Goal: Information Seeking & Learning: Learn about a topic

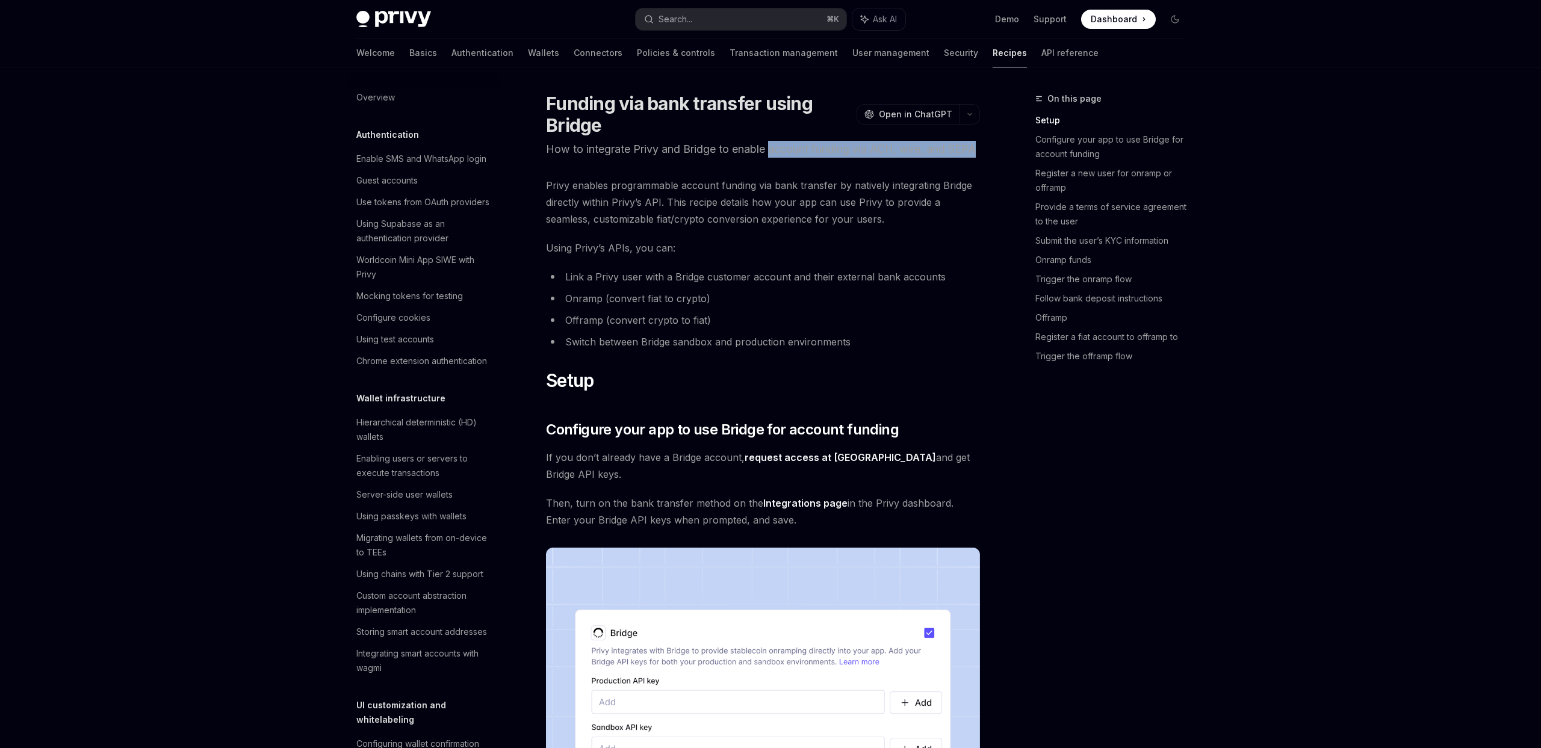
drag, startPoint x: 774, startPoint y: 148, endPoint x: 824, endPoint y: 162, distance: 52.6
click at [824, 158] on p "How to integrate Privy and Bridge to enable account funding via ACH, wire, and …" at bounding box center [763, 149] width 434 height 17
click at [912, 156] on p "How to integrate Privy and Bridge to enable account funding via ACH, wire, and …" at bounding box center [763, 149] width 434 height 17
drag, startPoint x: 771, startPoint y: 148, endPoint x: 803, endPoint y: 161, distance: 34.2
click at [803, 158] on p "How to integrate Privy and Bridge to enable account funding via ACH, wire, and …" at bounding box center [763, 149] width 434 height 17
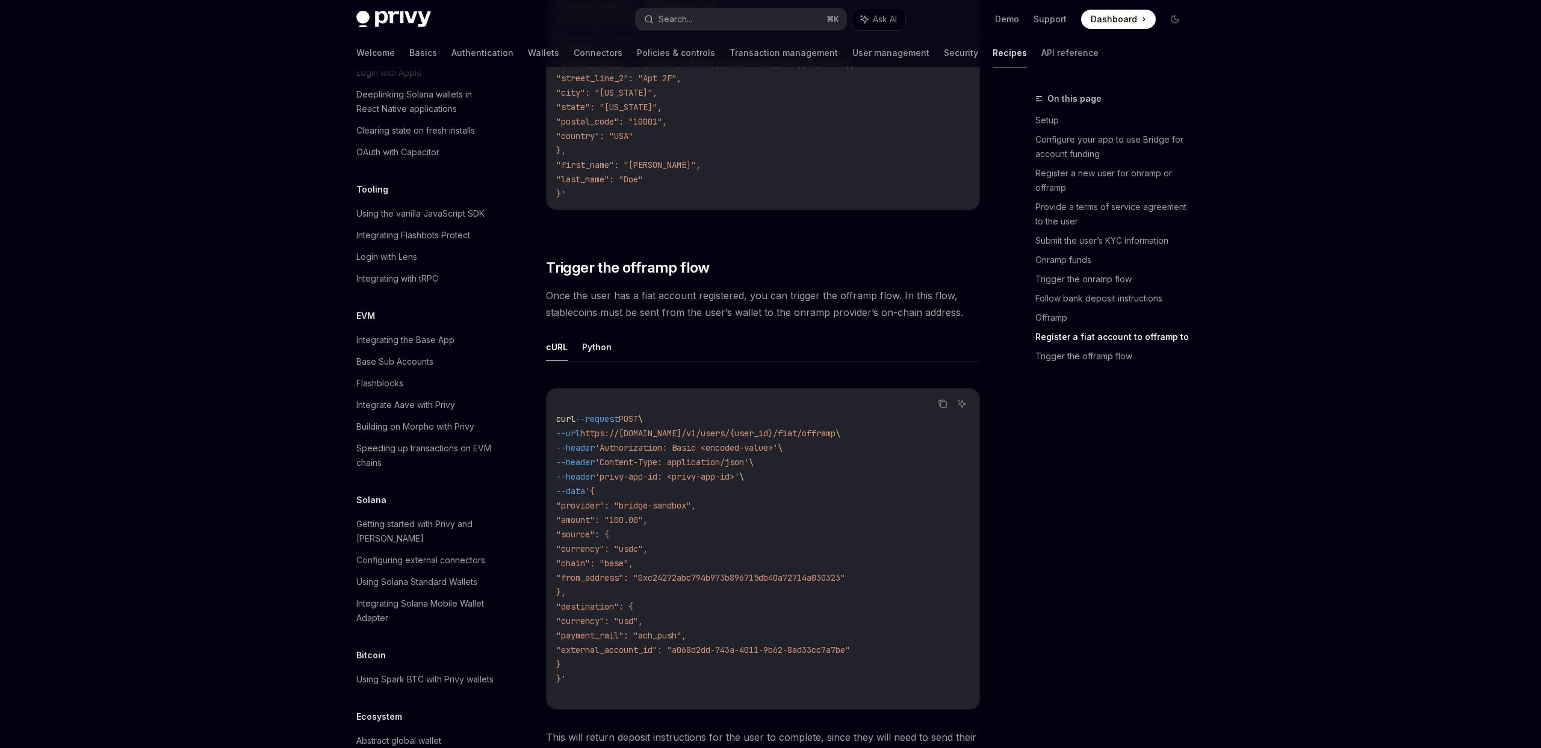
scroll to position [1505, 0]
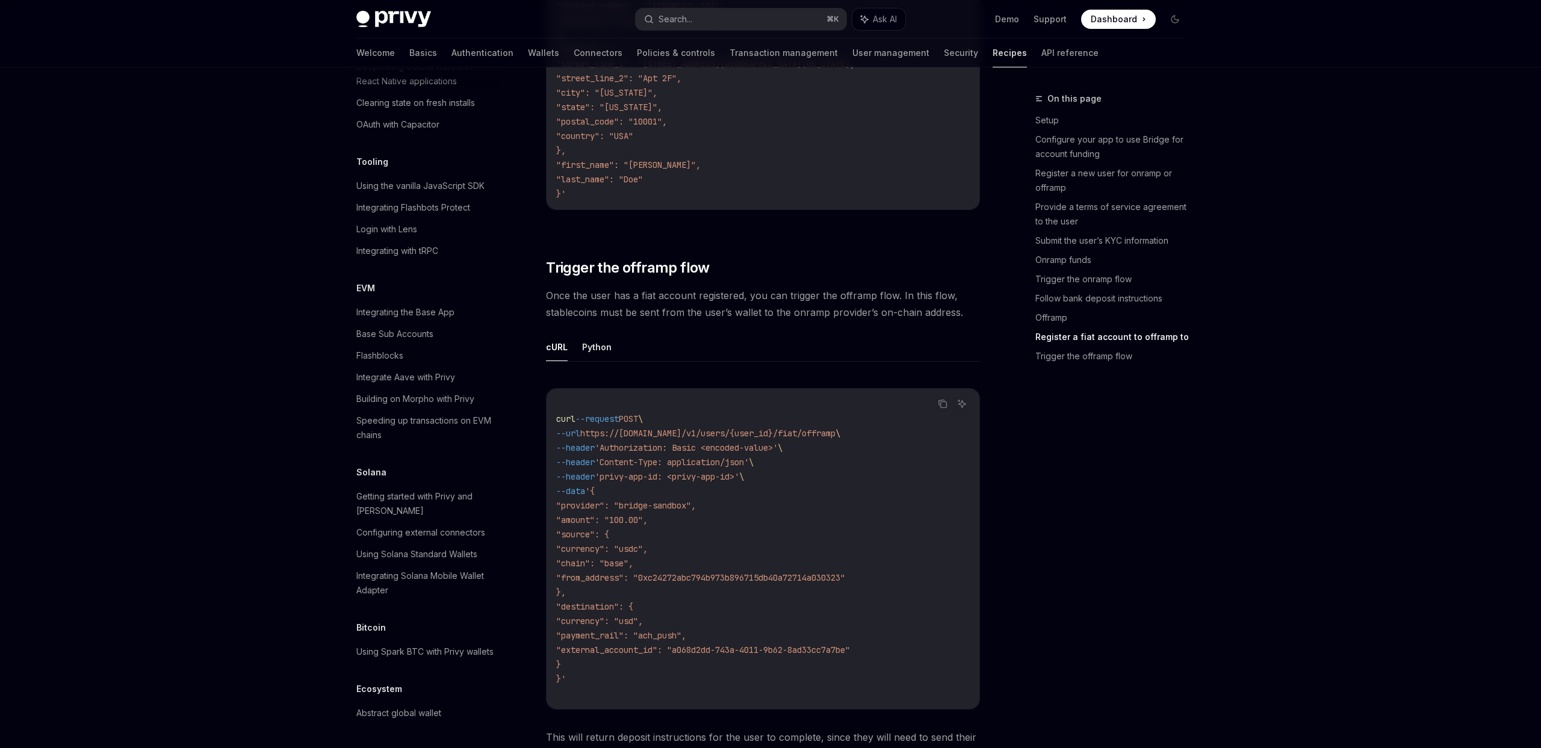
click at [993, 49] on link "Recipes" at bounding box center [1010, 53] width 34 height 29
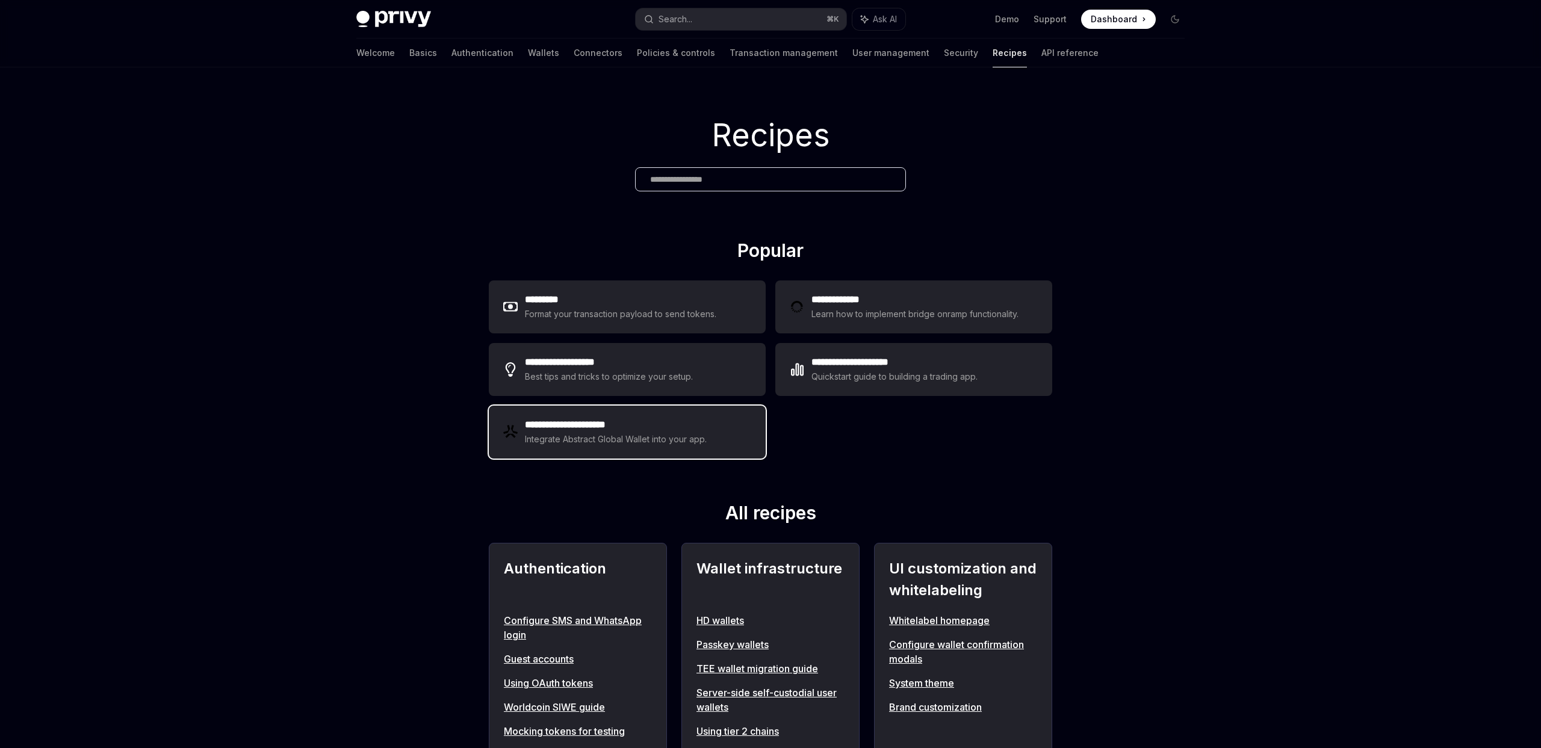
click at [671, 441] on div "Integrate Abstract Global Wallet into your app." at bounding box center [616, 439] width 183 height 14
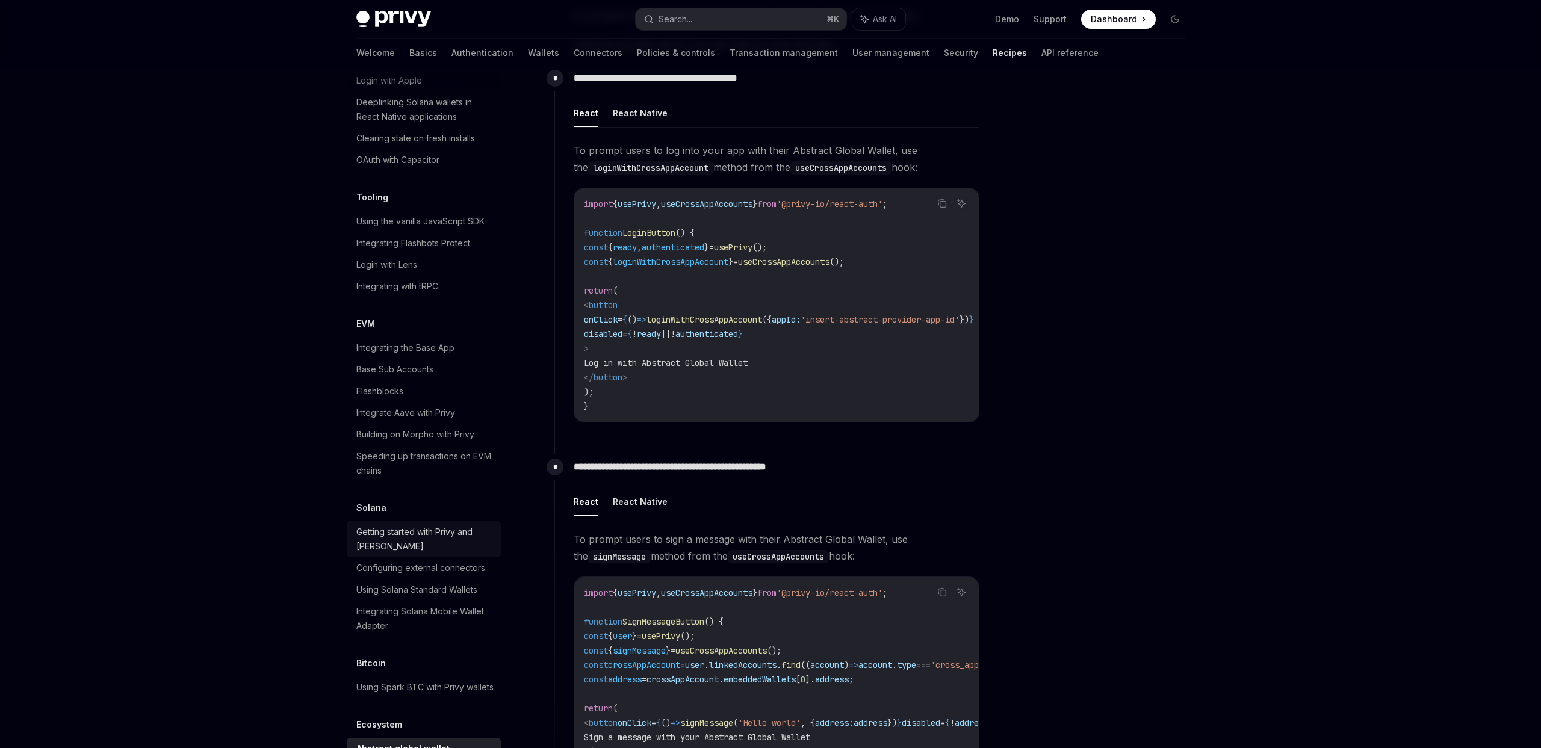
scroll to position [1457, 0]
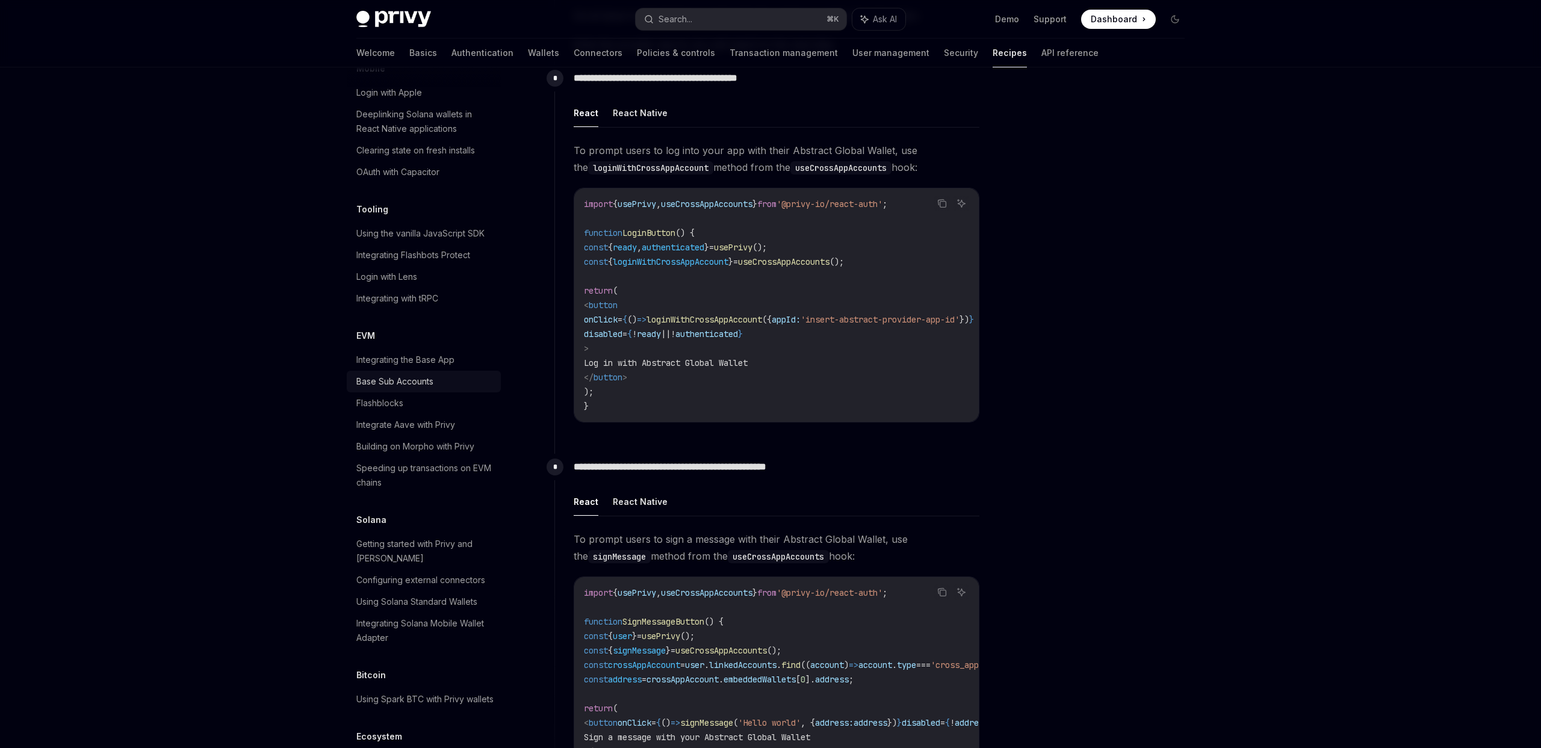
click at [415, 374] on div "Base Sub Accounts" at bounding box center [394, 381] width 77 height 14
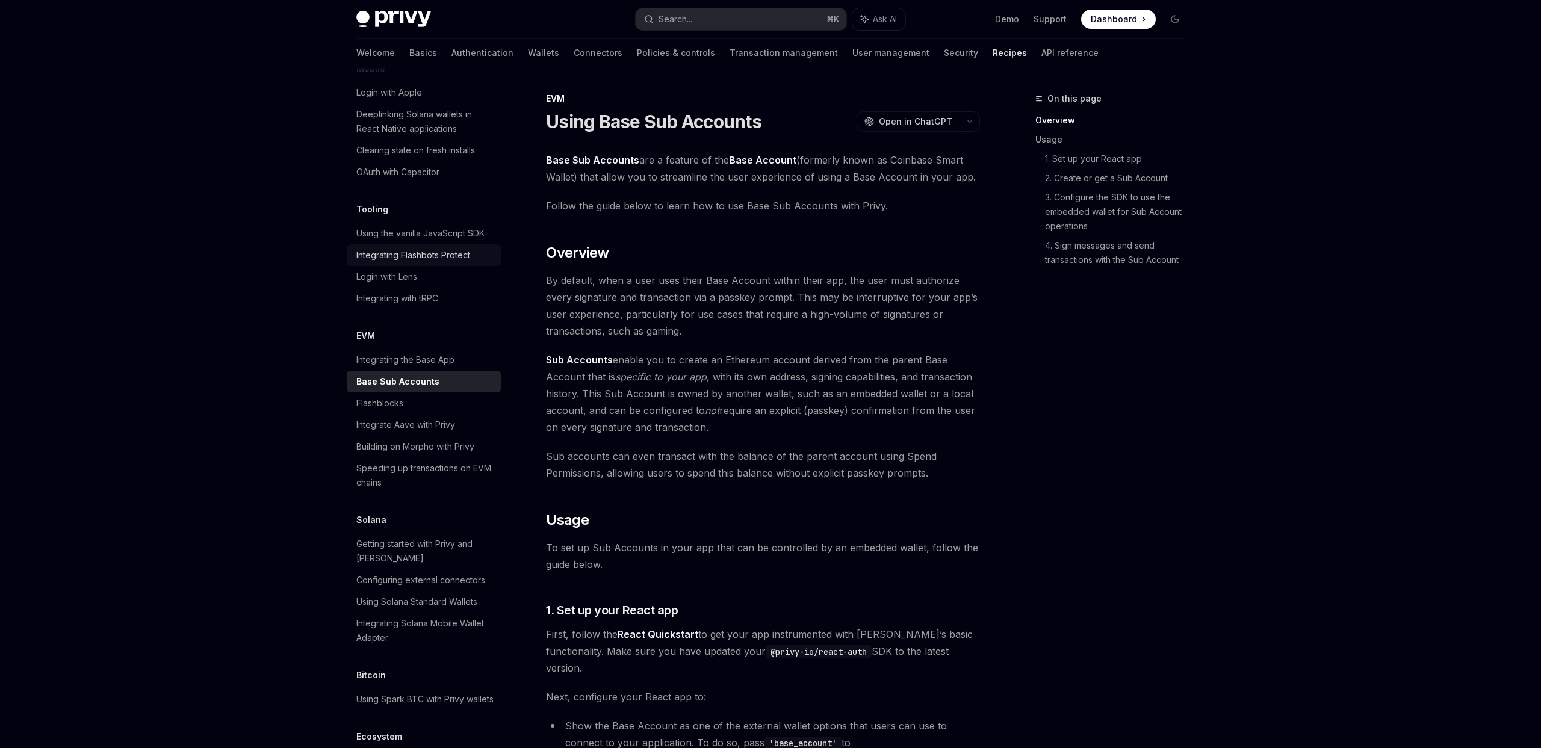
click at [429, 248] on div "Integrating Flashbots Protect" at bounding box center [413, 255] width 114 height 14
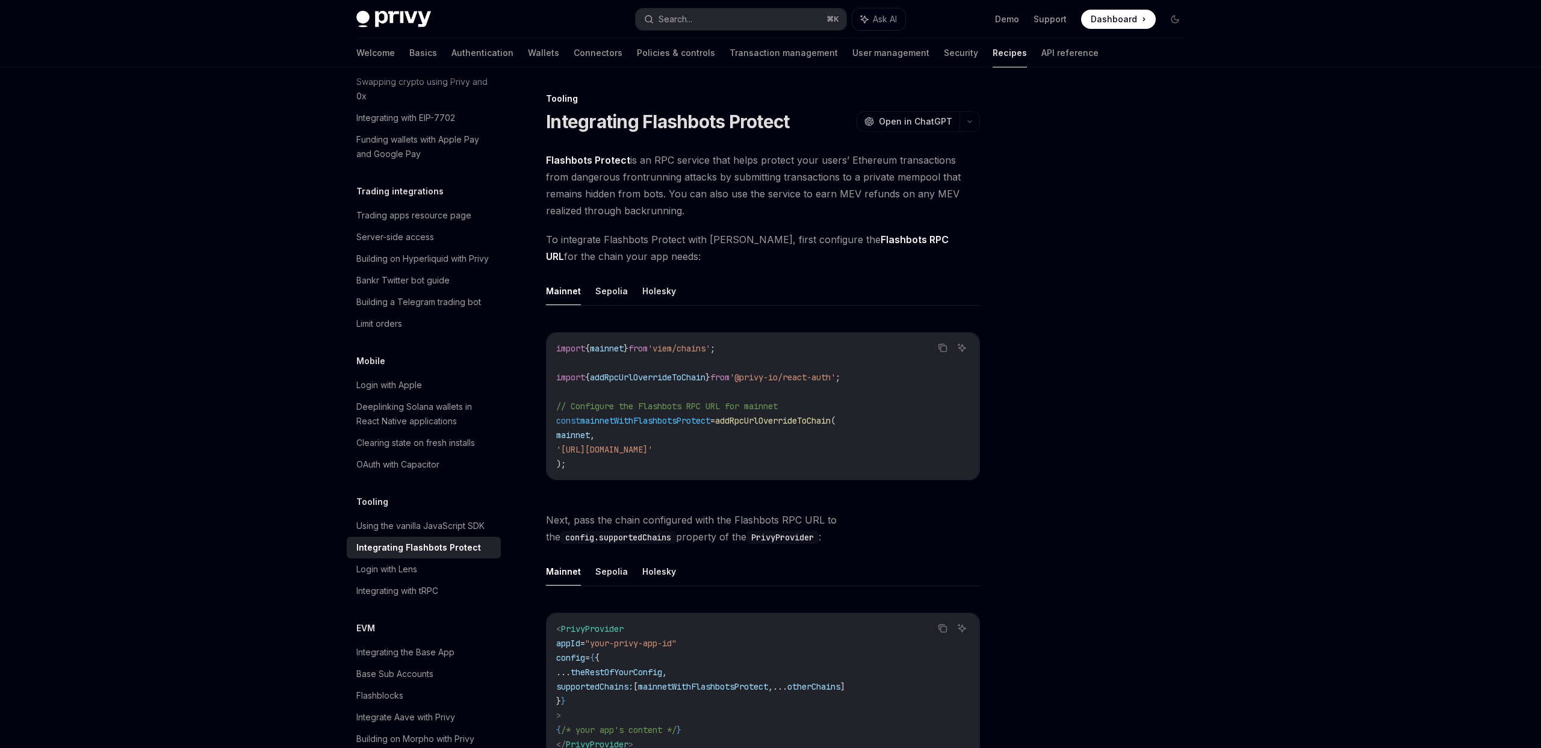
scroll to position [1164, 0]
click at [429, 252] on div "Building on Hyperliquid with Privy" at bounding box center [422, 259] width 132 height 14
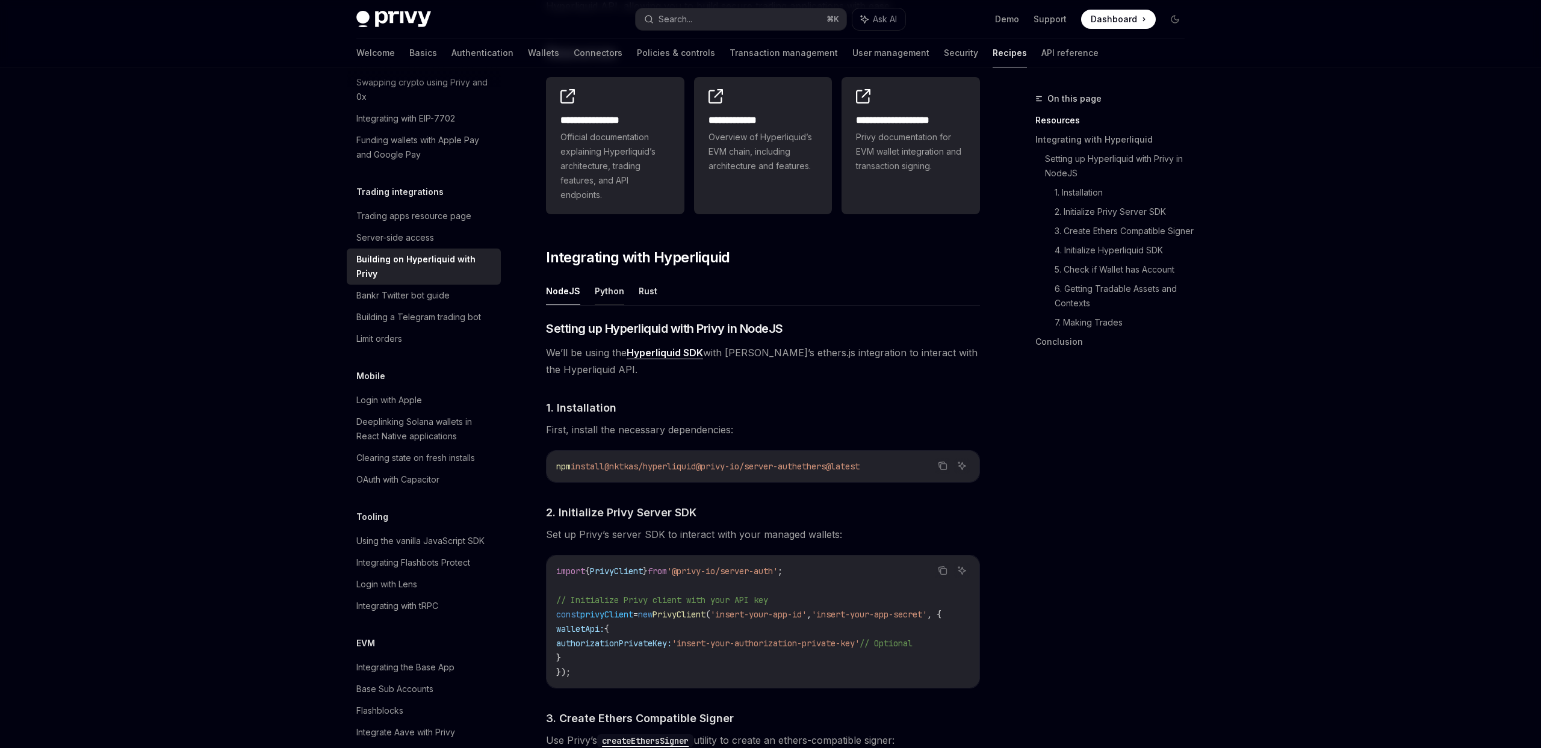
scroll to position [284, 0]
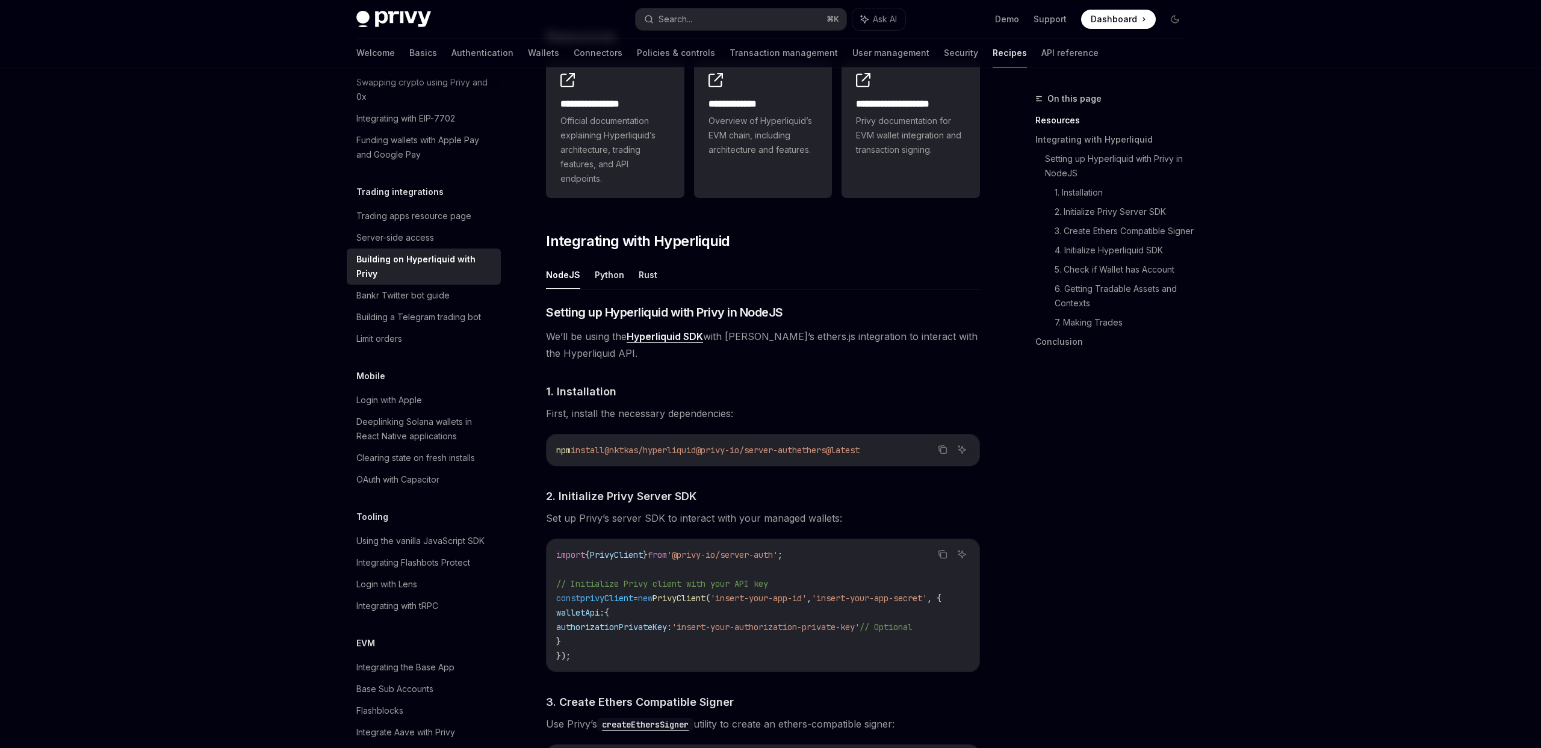
click at [622, 269] on ul "NodeJS Python Rust" at bounding box center [763, 275] width 434 height 29
click at [620, 273] on button "Python" at bounding box center [610, 275] width 30 height 28
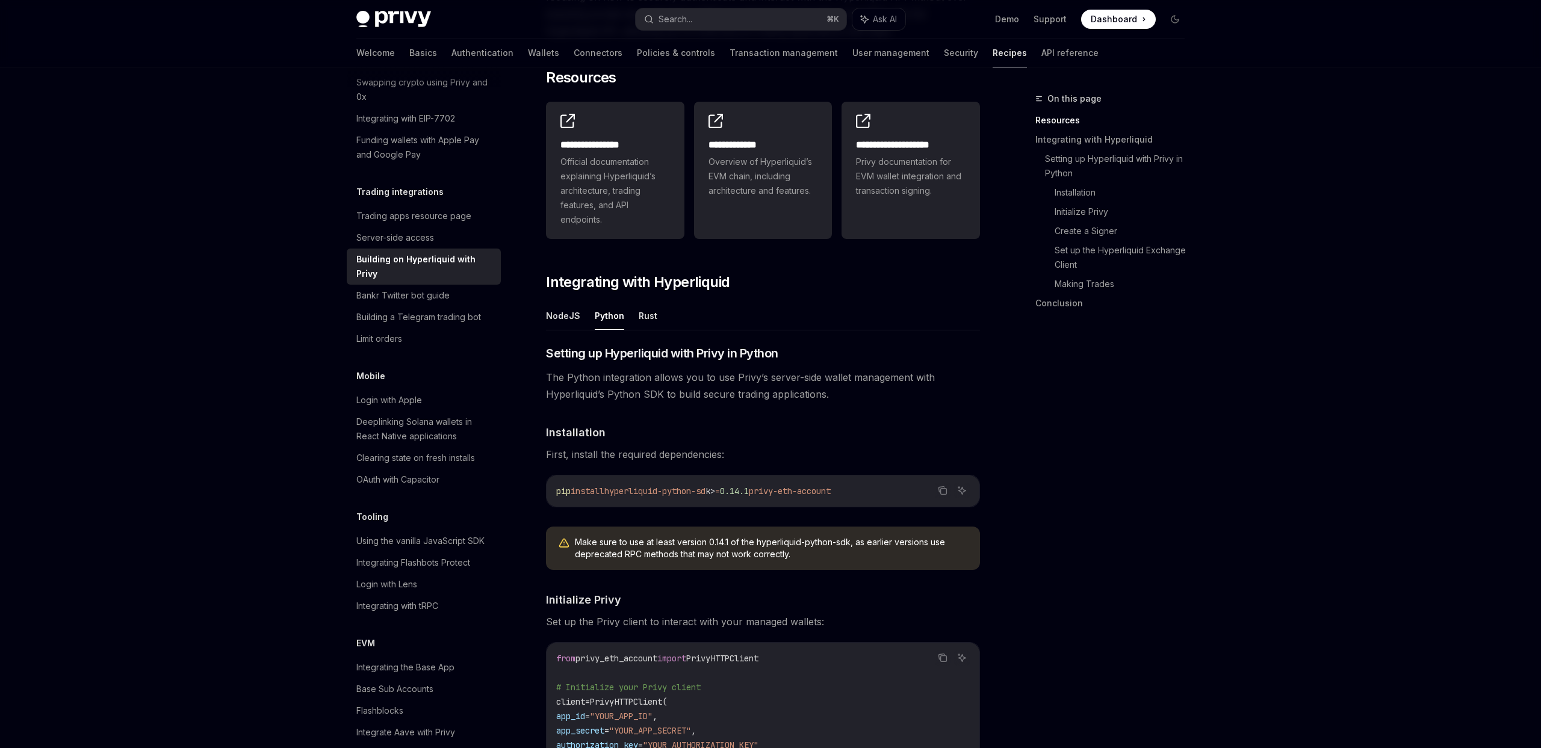
scroll to position [241, 0]
click at [453, 310] on div "Building a Telegram trading bot" at bounding box center [418, 317] width 125 height 14
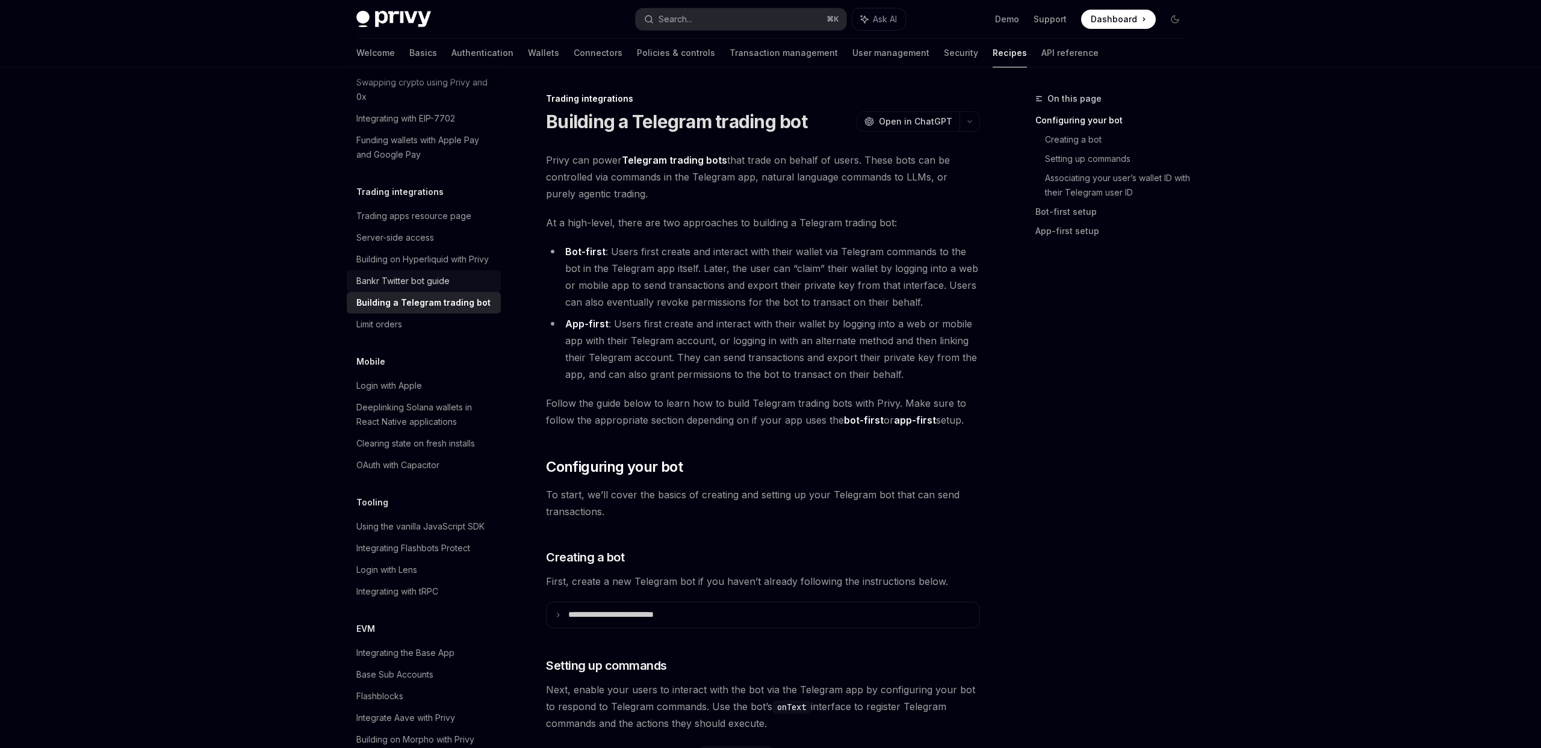
click at [441, 274] on div "Bankr Twitter bot guide" at bounding box center [402, 281] width 93 height 14
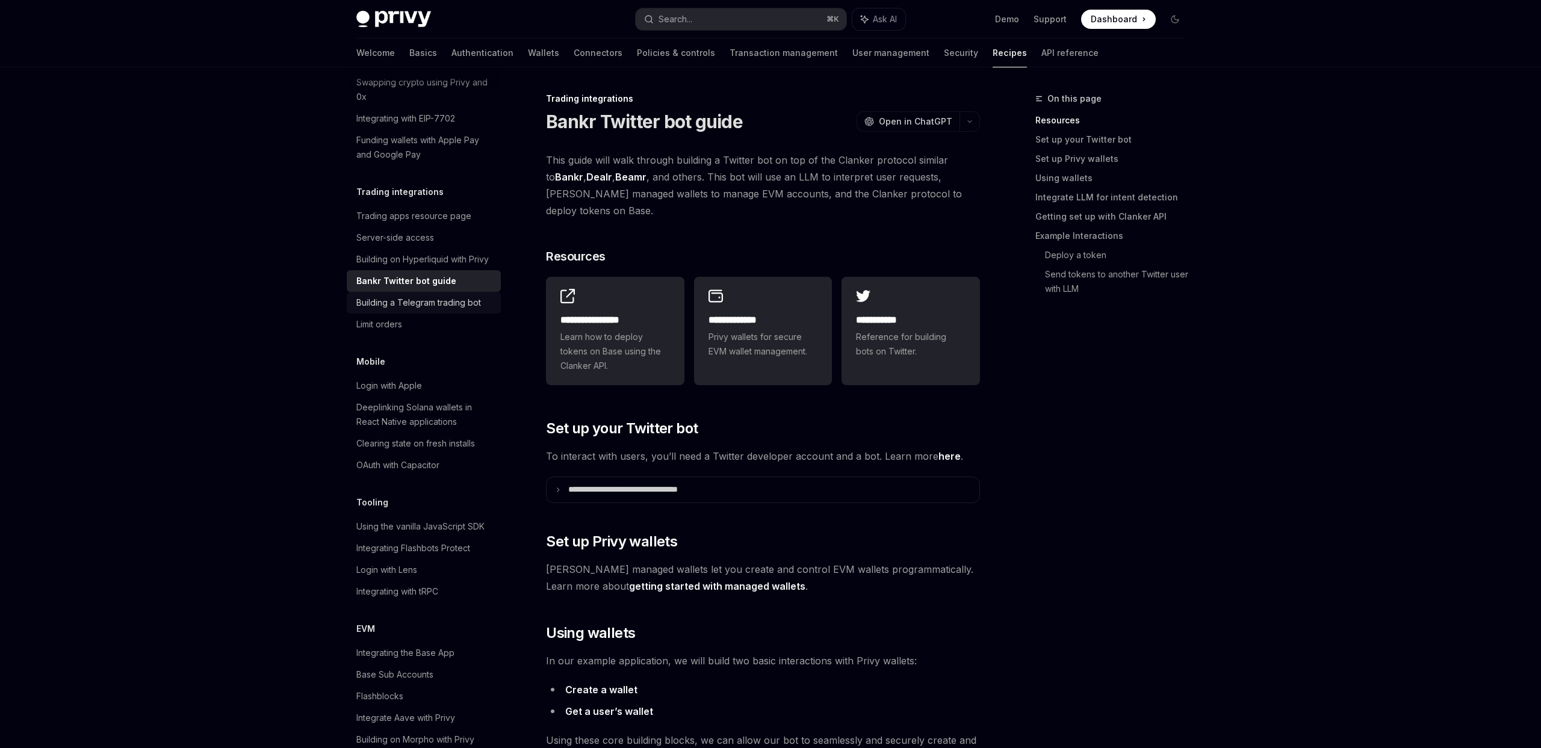
click at [449, 296] on div "Building a Telegram trading bot" at bounding box center [418, 303] width 125 height 14
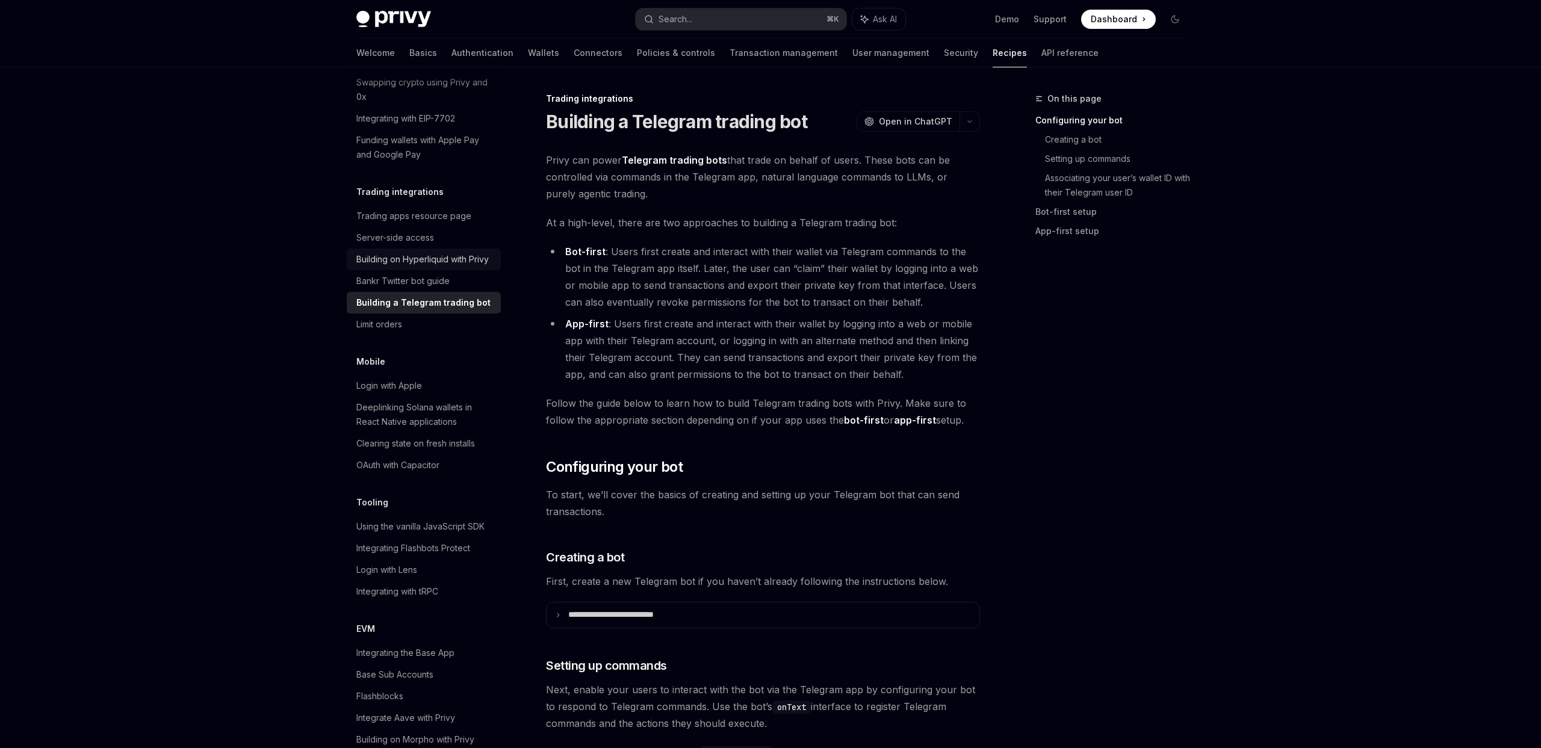
click at [438, 253] on link "Building on Hyperliquid with Privy" at bounding box center [424, 260] width 154 height 22
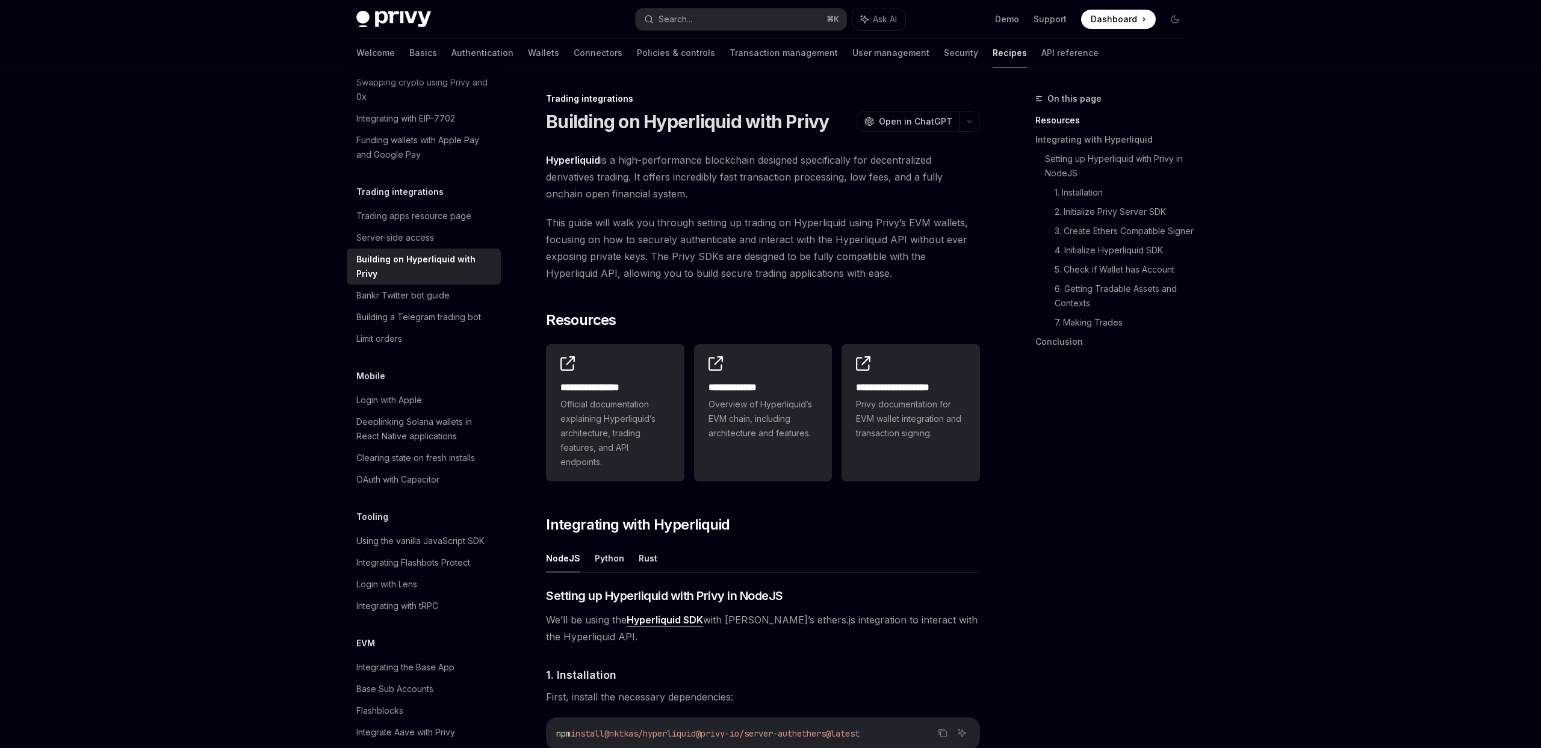
click at [435, 267] on link "Building on Hyperliquid with Privy" at bounding box center [424, 267] width 154 height 36
click at [434, 288] on div "Bankr Twitter bot guide" at bounding box center [402, 295] width 93 height 14
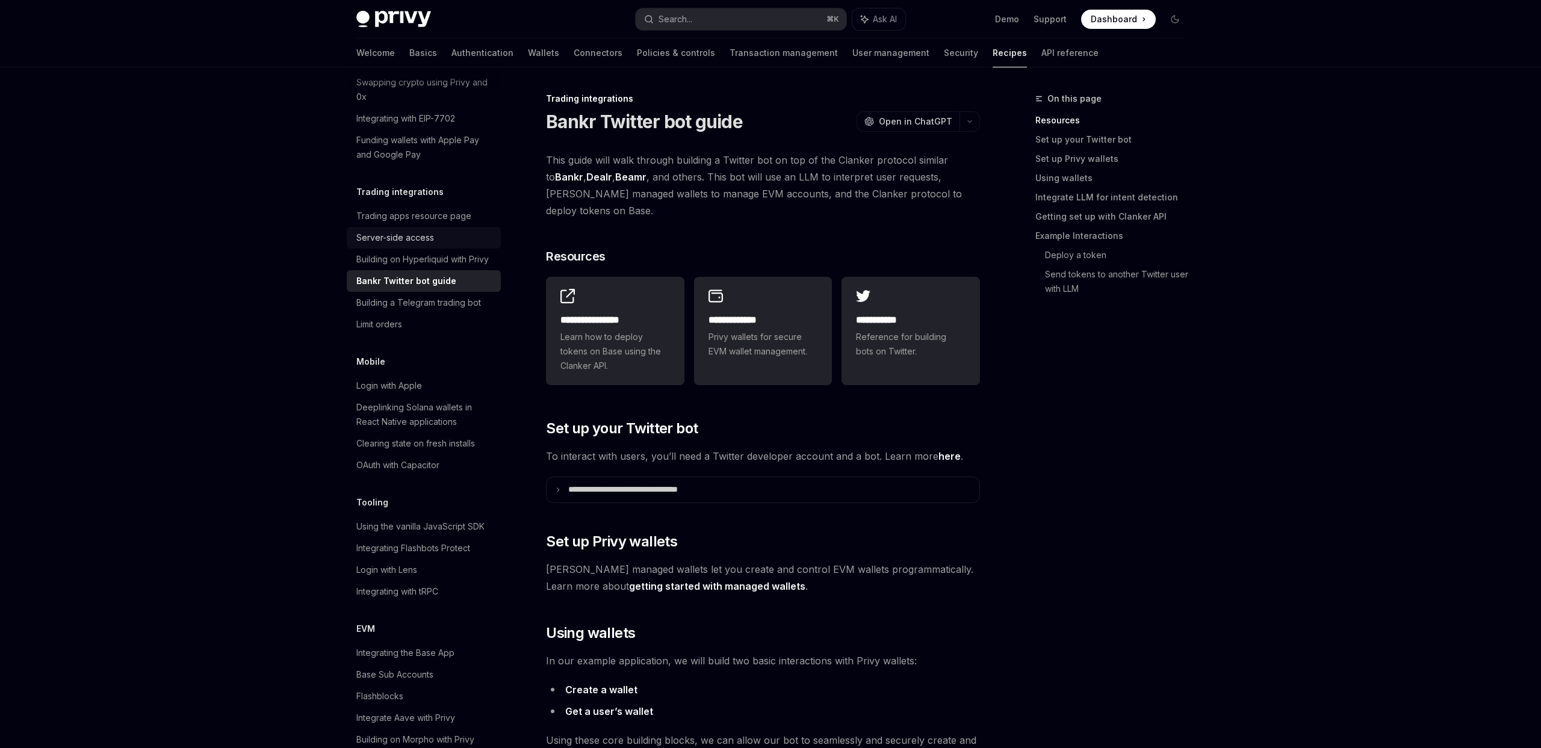
click at [423, 227] on link "Server-side access" at bounding box center [424, 238] width 154 height 22
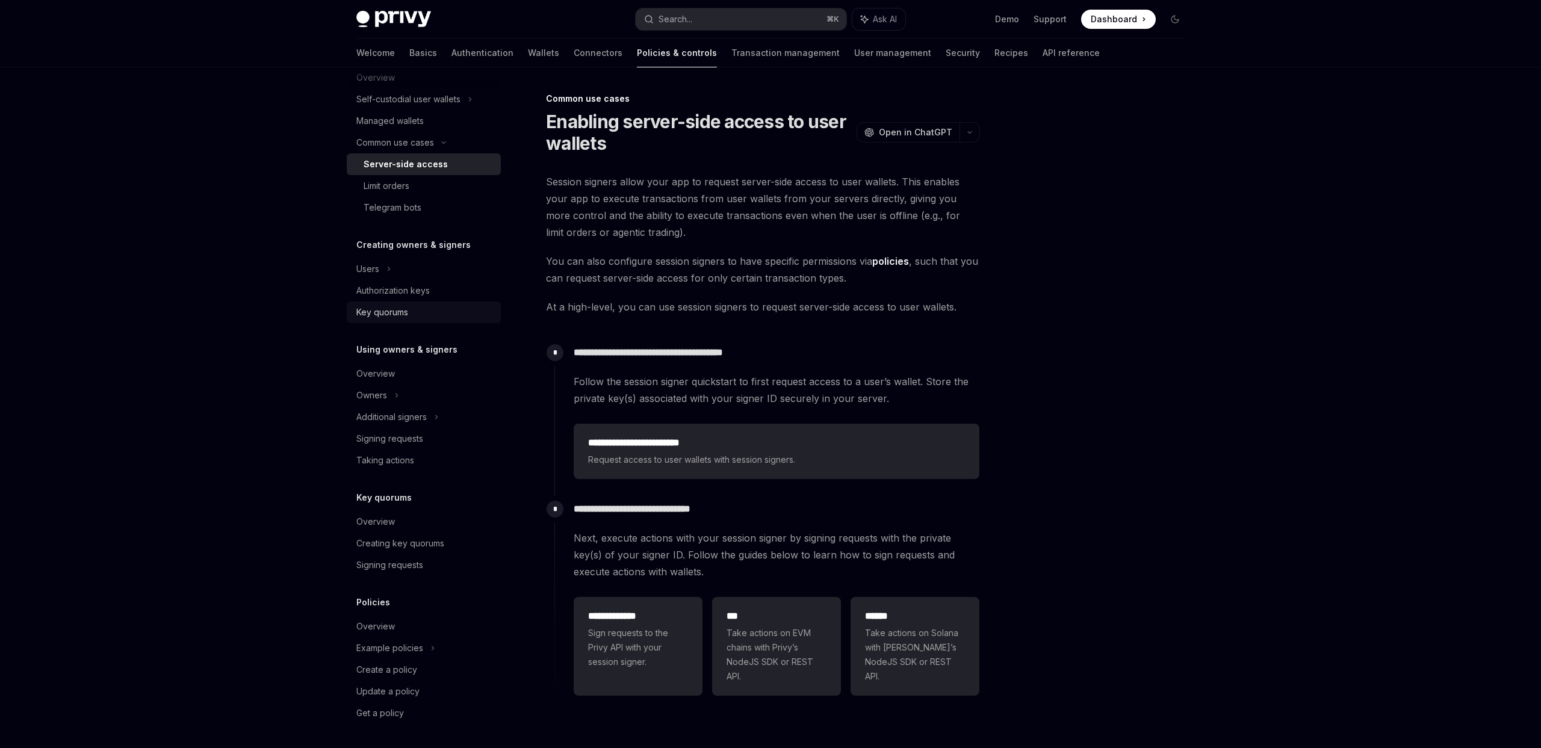
click at [432, 309] on div "Key quorums" at bounding box center [424, 312] width 137 height 14
type textarea "*"
